Goal: Transaction & Acquisition: Purchase product/service

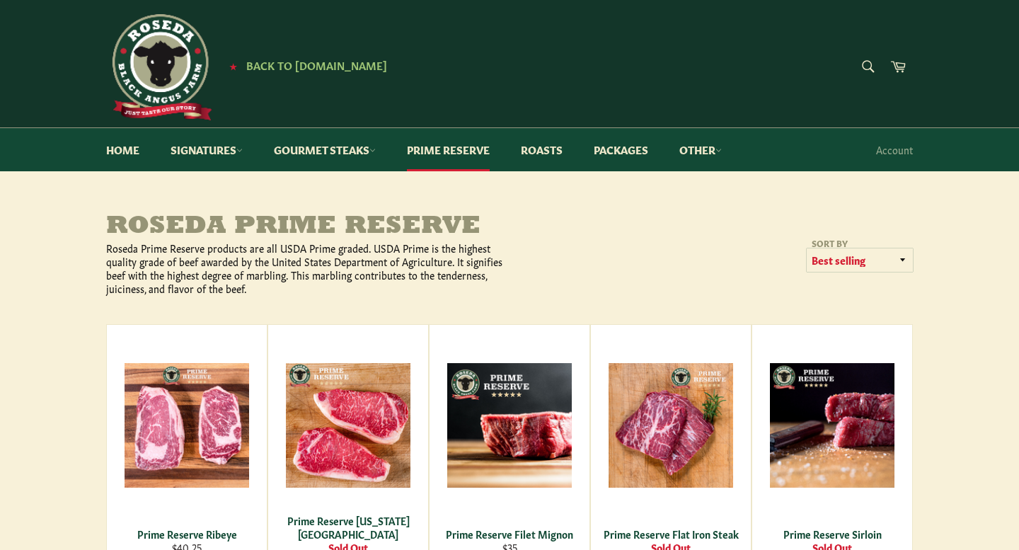
click at [817, 264] on select "Featured Best selling Alphabetically, A-Z Alphabetically, Z-A Price, low to hig…" at bounding box center [860, 259] width 106 height 23
select select "title-ascending"
click at [807, 248] on select "Featured Best selling Alphabetically, A-Z Alphabetically, Z-A Price, low to hig…" at bounding box center [860, 259] width 106 height 23
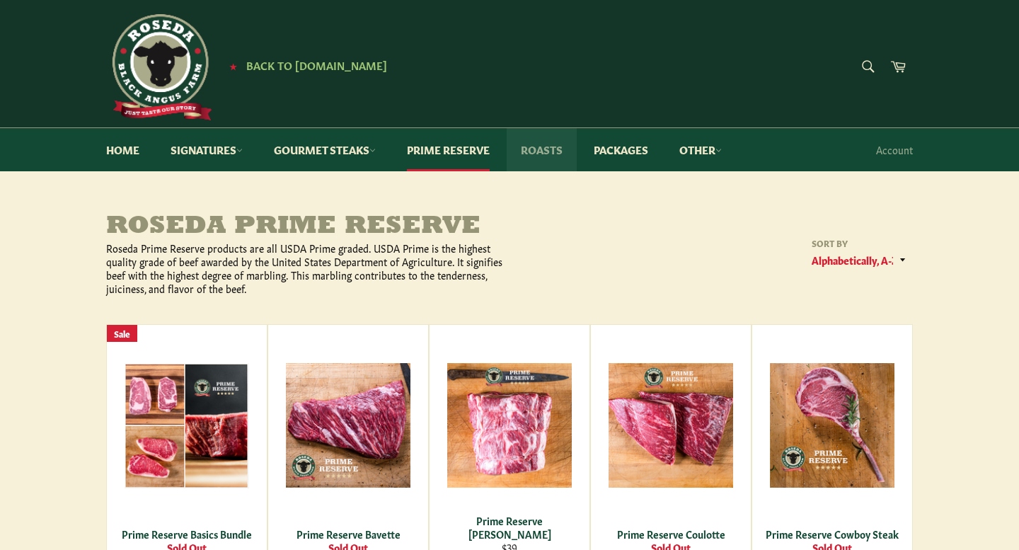
click at [547, 146] on link "Roasts" at bounding box center [542, 149] width 70 height 43
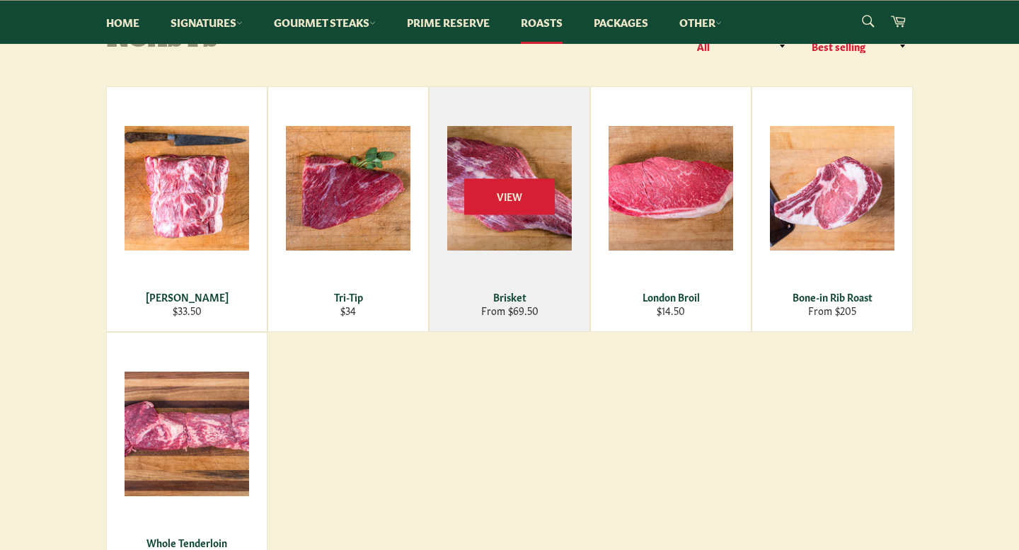
scroll to position [189, 0]
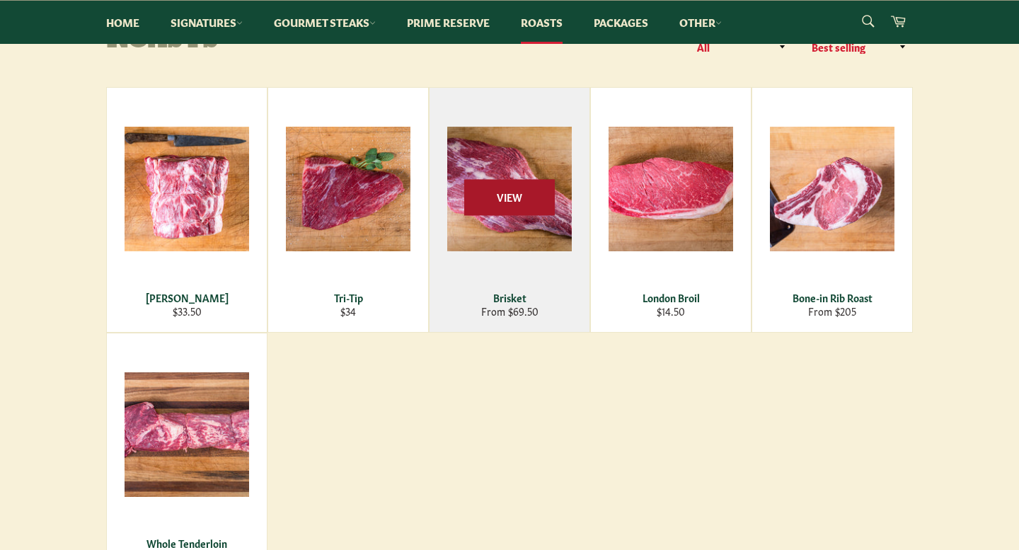
click at [499, 195] on span "View" at bounding box center [509, 197] width 91 height 36
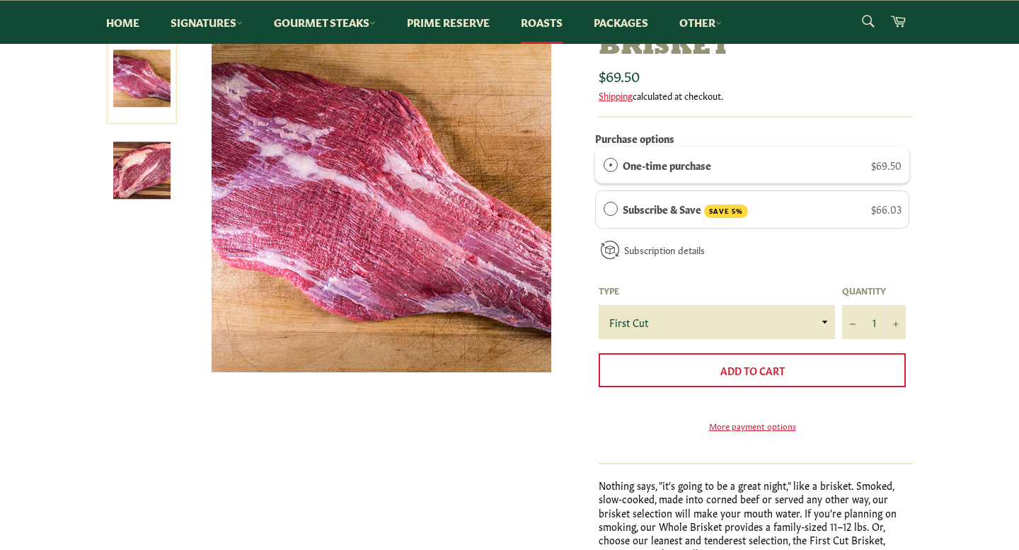
scroll to position [182, 0]
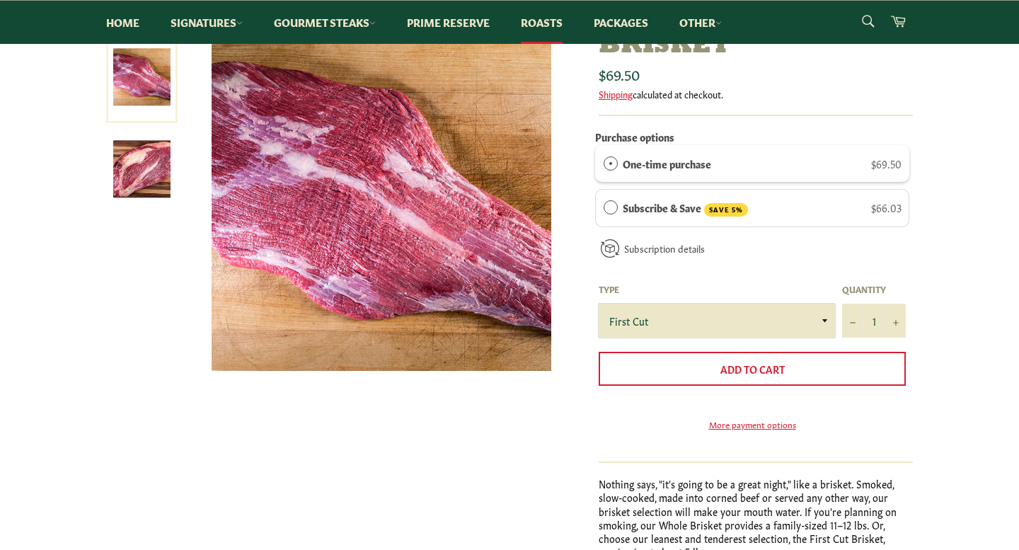
click at [755, 323] on select "First Cut Whole" at bounding box center [717, 321] width 236 height 34
select select "Whole"
click at [599, 304] on select "First Cut Whole" at bounding box center [717, 321] width 236 height 34
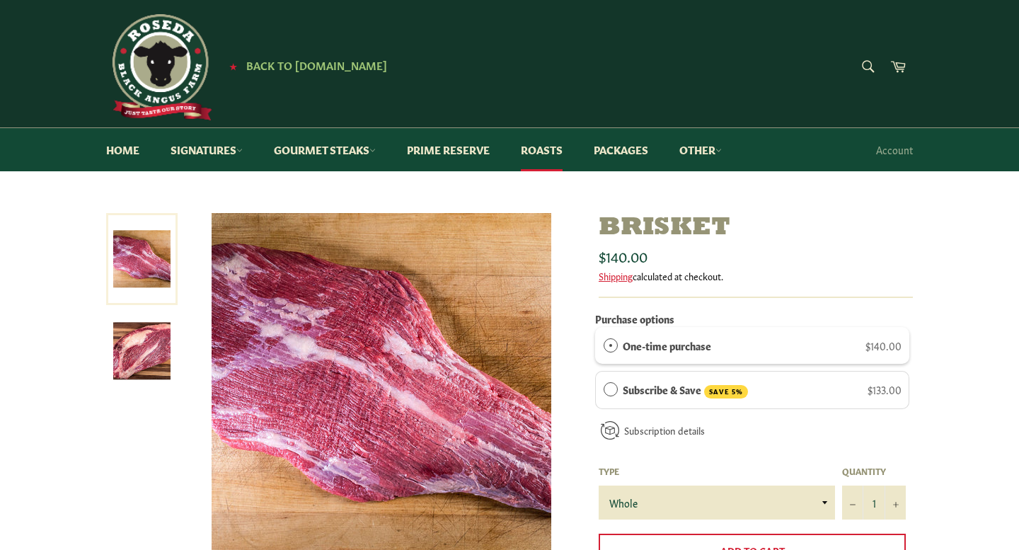
click at [135, 345] on img at bounding box center [141, 350] width 57 height 57
